Goal: Information Seeking & Learning: Find specific fact

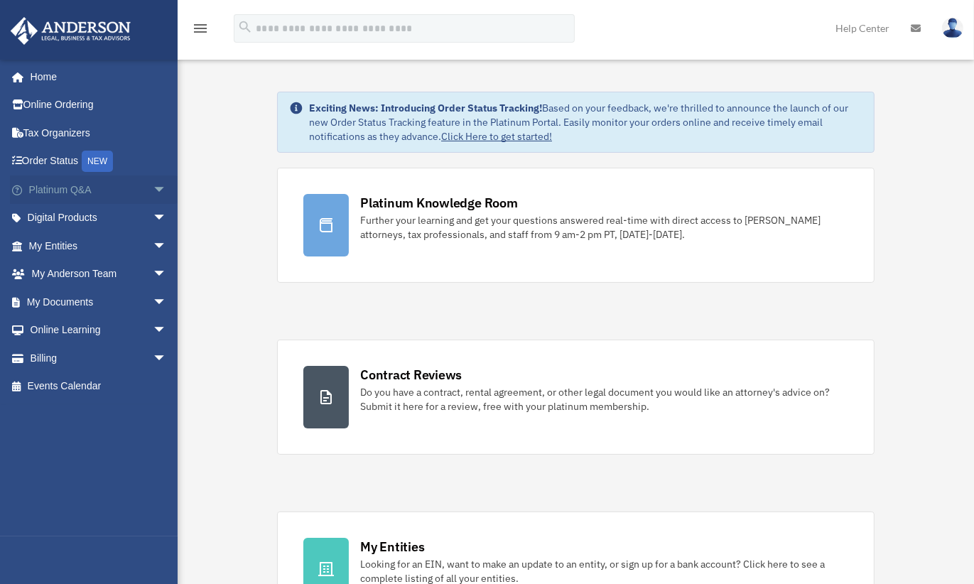
click at [97, 193] on link "Platinum Q&A arrow_drop_down" at bounding box center [99, 190] width 178 height 28
click at [74, 188] on link "Platinum Q&A arrow_drop_down" at bounding box center [99, 190] width 178 height 28
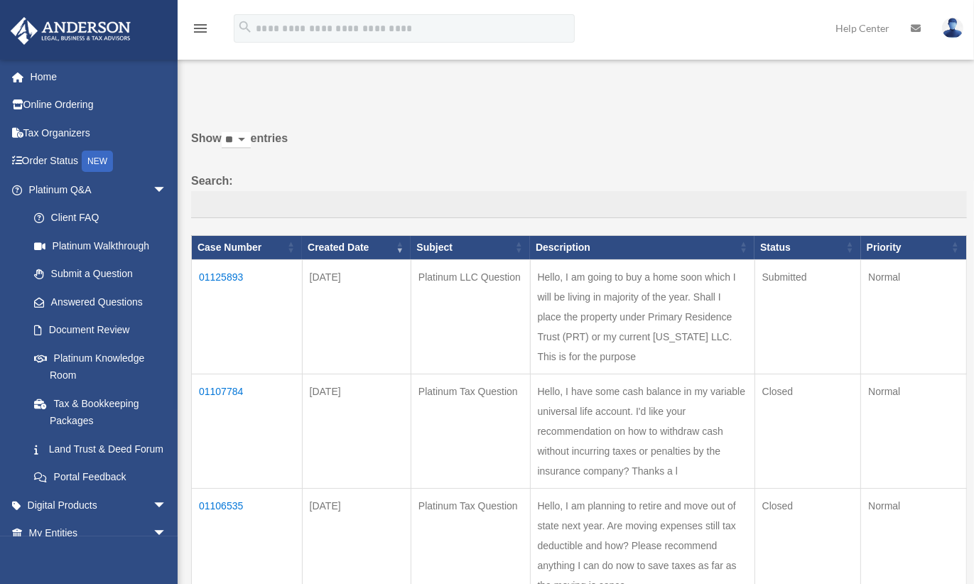
click at [227, 266] on td "01125893" at bounding box center [247, 316] width 111 height 114
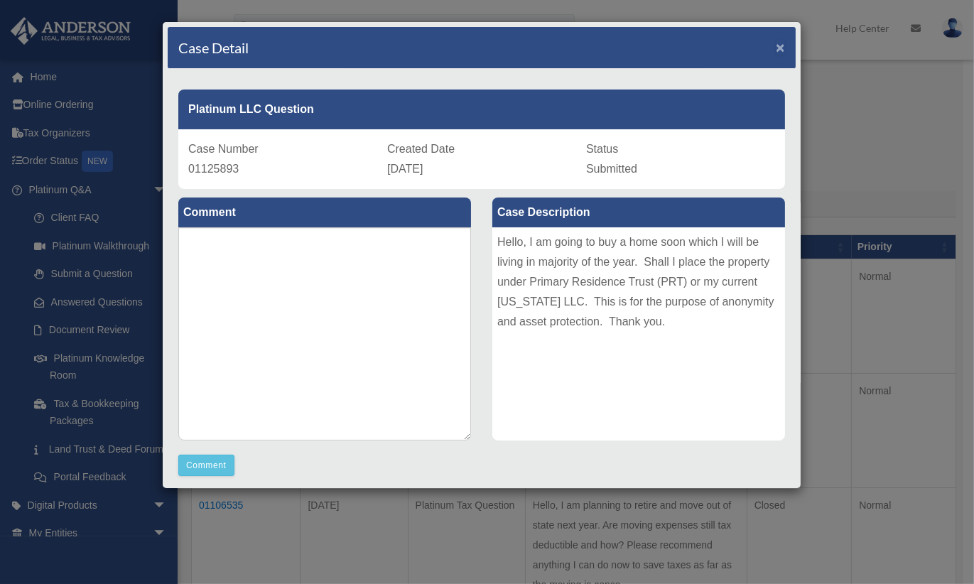
click at [776, 47] on span "×" at bounding box center [780, 47] width 9 height 16
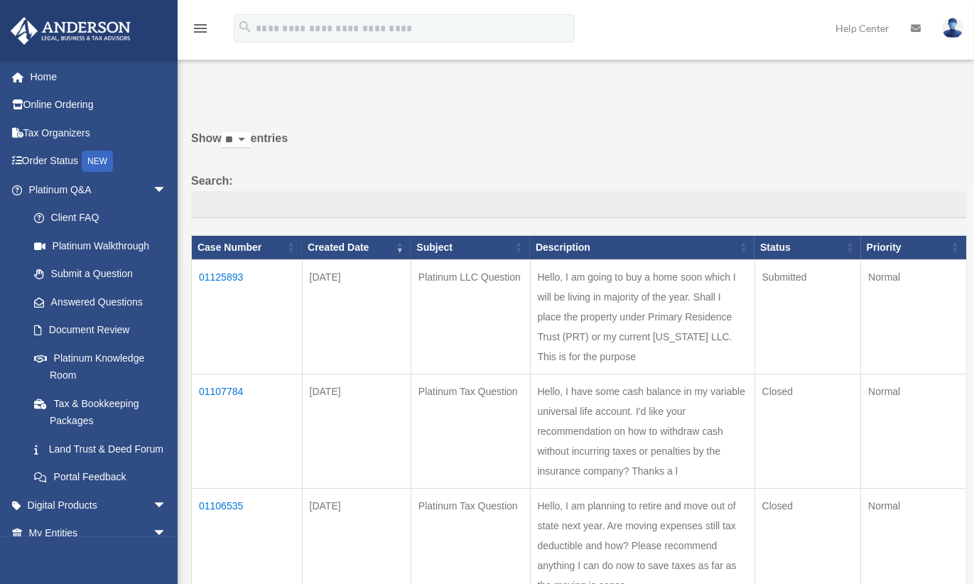
click at [955, 31] on img at bounding box center [952, 28] width 21 height 21
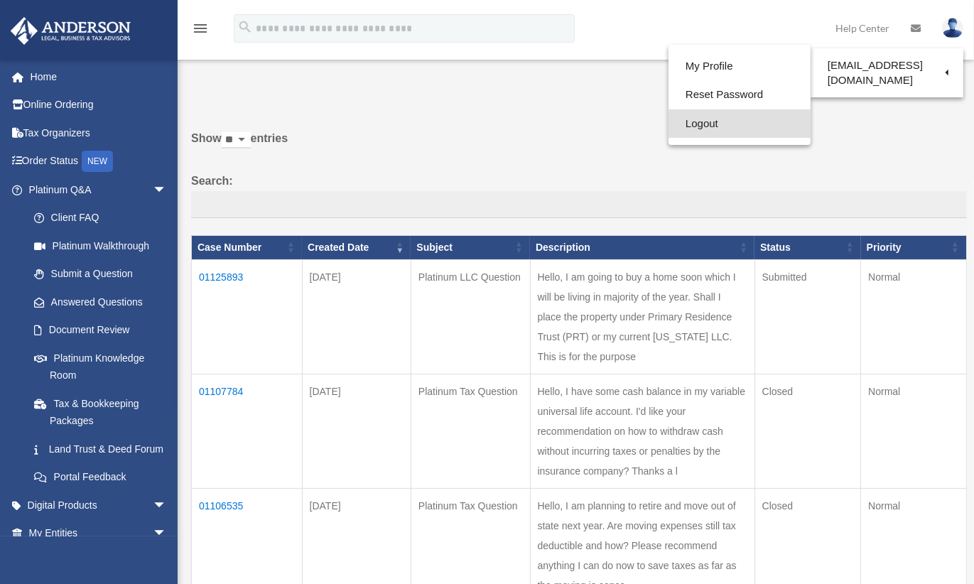
click at [711, 123] on link "Logout" at bounding box center [740, 123] width 142 height 29
